Goal: Information Seeking & Learning: Check status

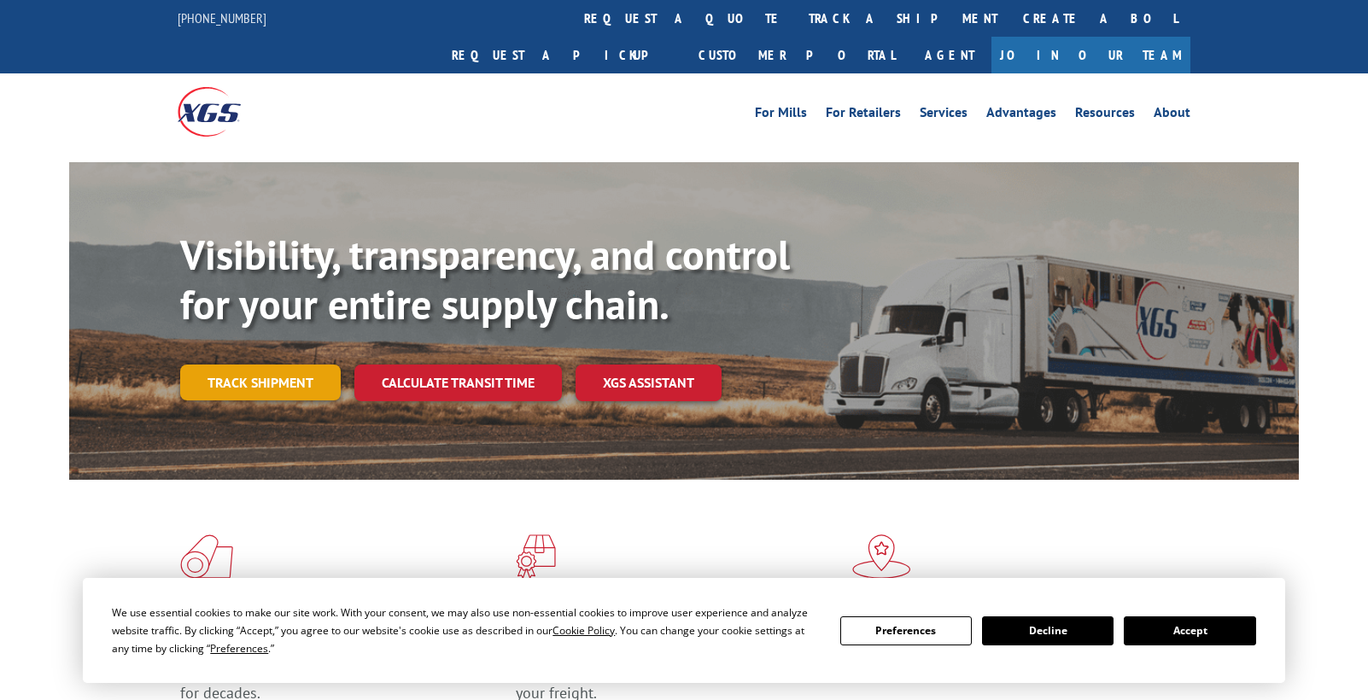
click at [261, 365] on link "Track shipment" at bounding box center [260, 383] width 161 height 36
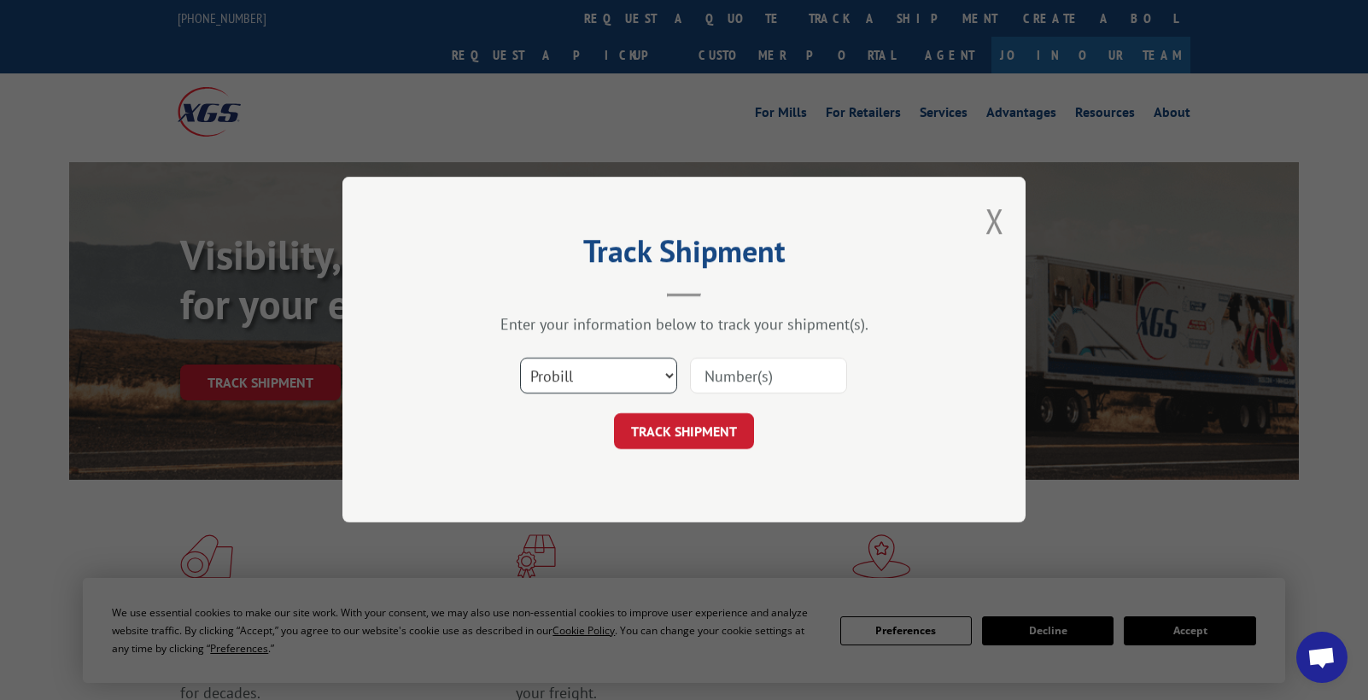
click at [632, 376] on select "Select category... Probill BOL PO" at bounding box center [598, 377] width 157 height 36
select select "bol"
click at [520, 359] on select "Select category... Probill BOL PO" at bounding box center [598, 377] width 157 height 36
click at [728, 390] on input at bounding box center [768, 377] width 157 height 36
paste input "743868"
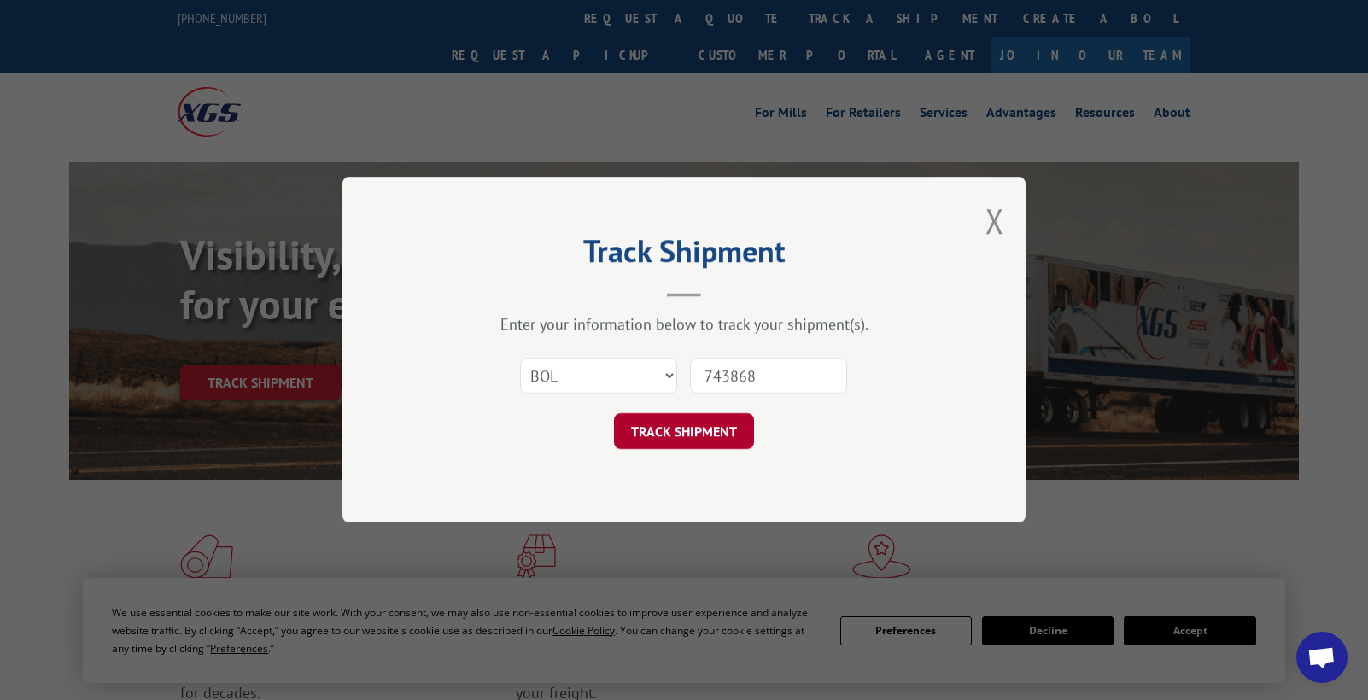
type input "743868"
click at [713, 439] on button "TRACK SHIPMENT" at bounding box center [684, 432] width 140 height 36
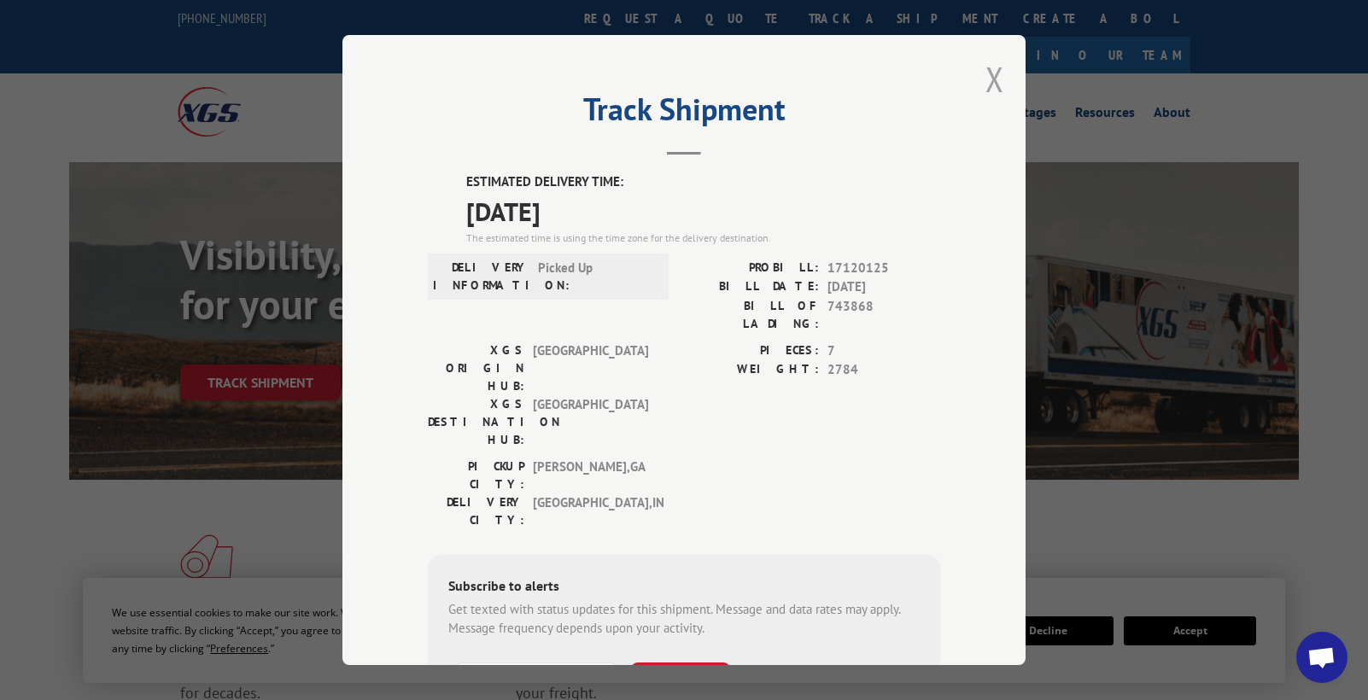
click at [989, 89] on button "Close modal" at bounding box center [995, 78] width 19 height 45
